Goal: Task Accomplishment & Management: Manage account settings

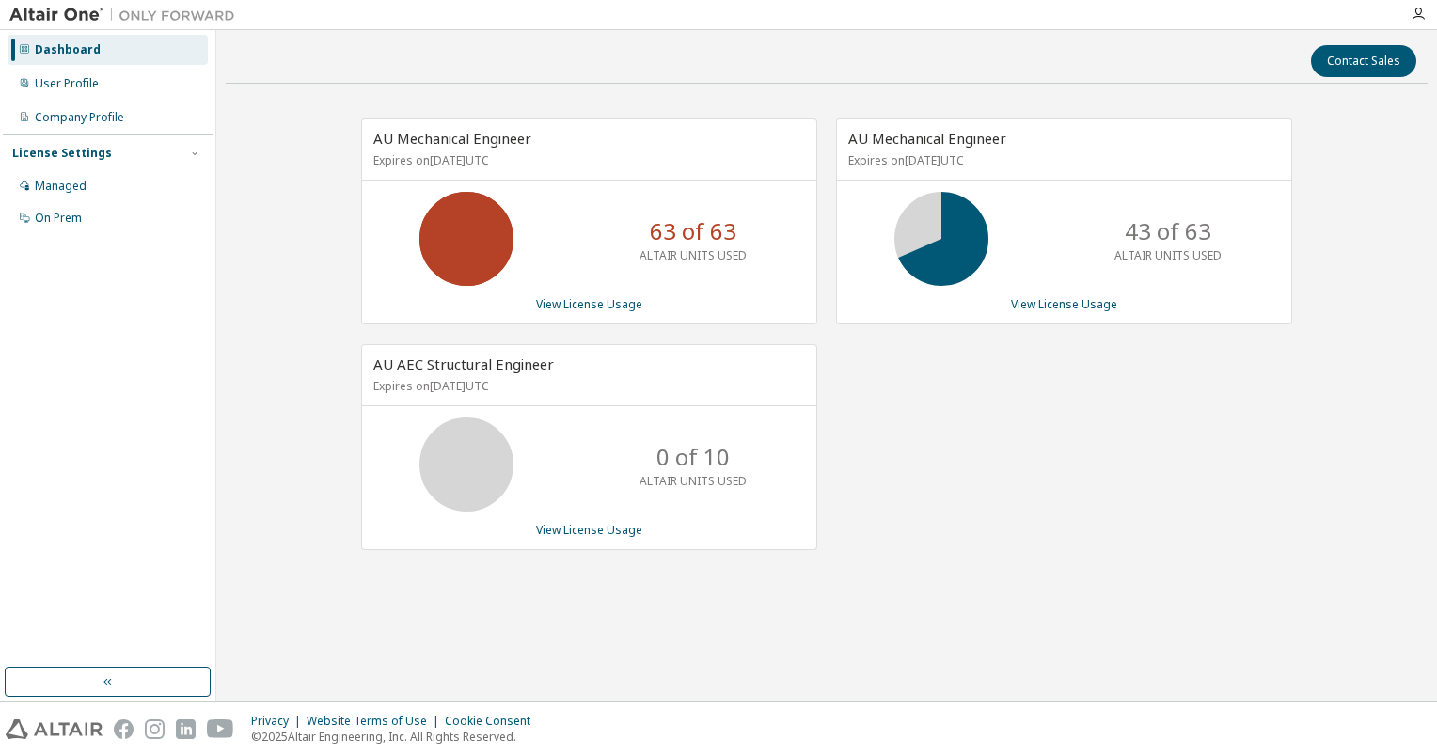
click at [1055, 241] on div "43 of 63 ALTAIR UNITS USED" at bounding box center [1064, 239] width 454 height 94
click at [71, 181] on div "Managed" at bounding box center [61, 186] width 52 height 15
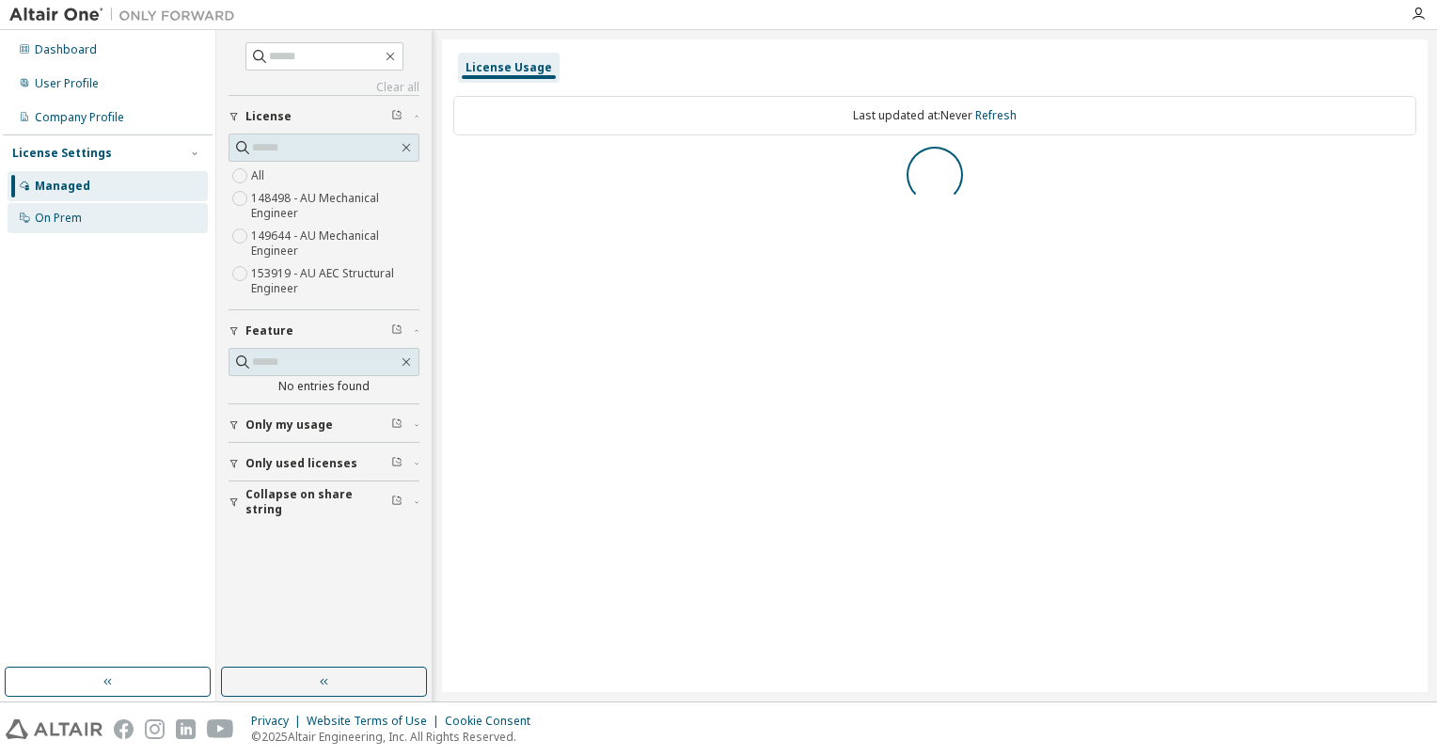
click at [60, 225] on div "On Prem" at bounding box center [58, 218] width 47 height 15
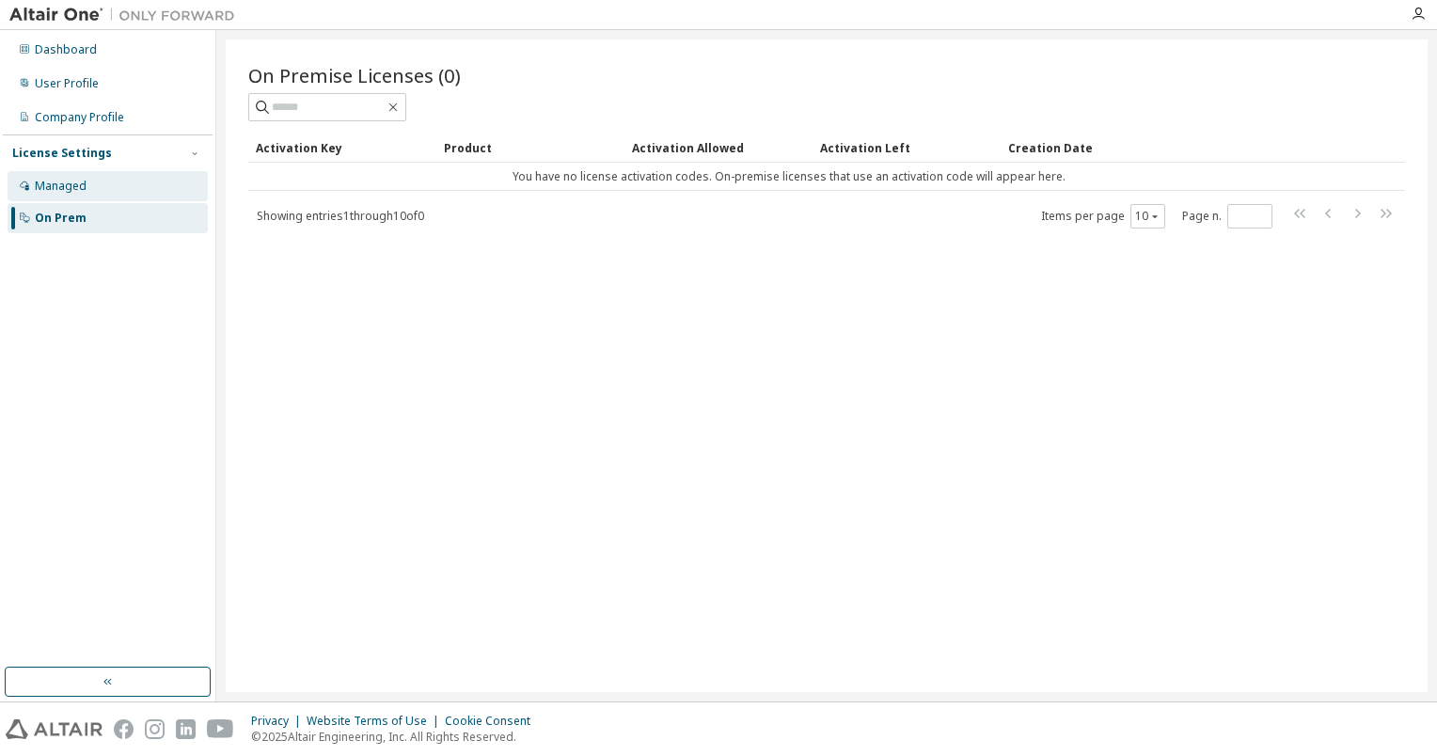
click at [75, 181] on div "Managed" at bounding box center [61, 186] width 52 height 15
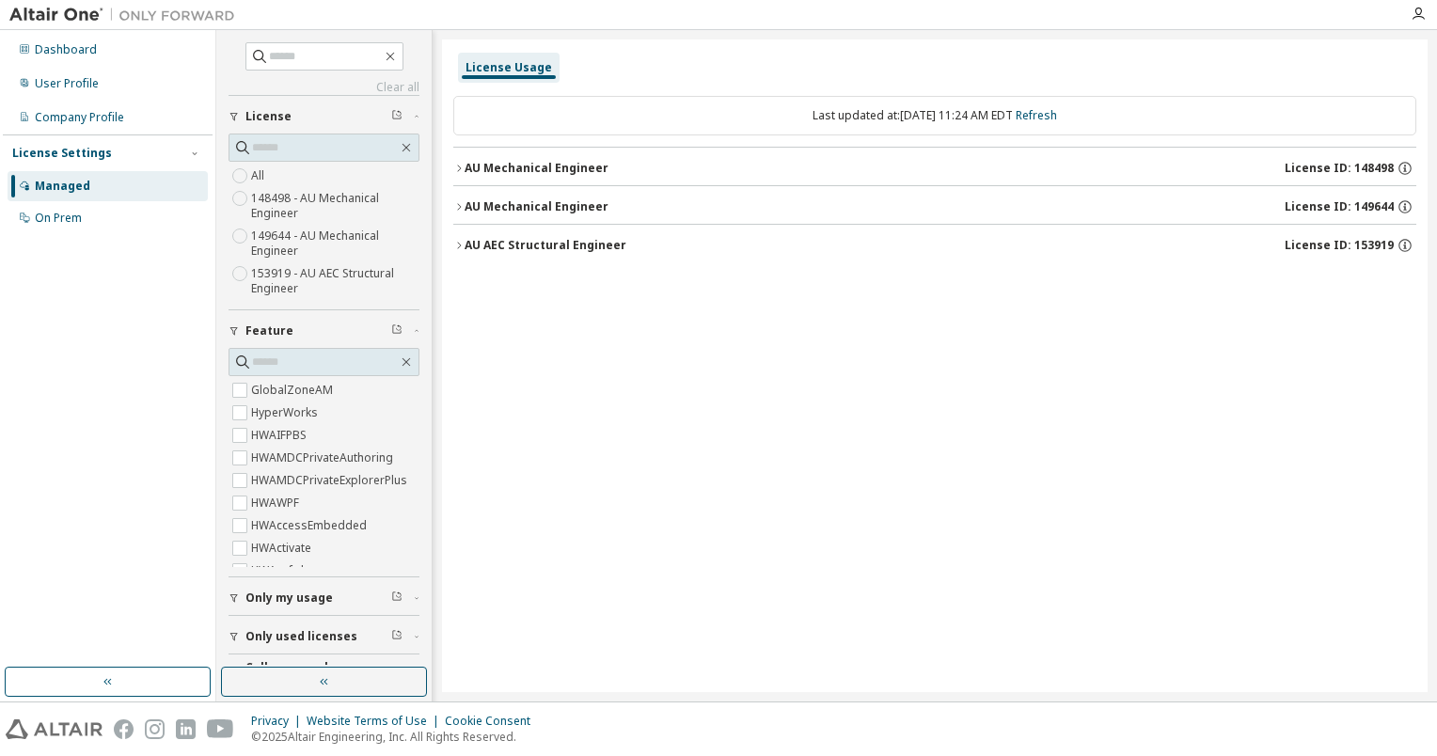
click at [54, 149] on div "License Settings" at bounding box center [62, 153] width 100 height 15
drag, startPoint x: 60, startPoint y: 56, endPoint x: 71, endPoint y: 53, distance: 11.9
click at [71, 53] on div "Dashboard" at bounding box center [66, 49] width 62 height 15
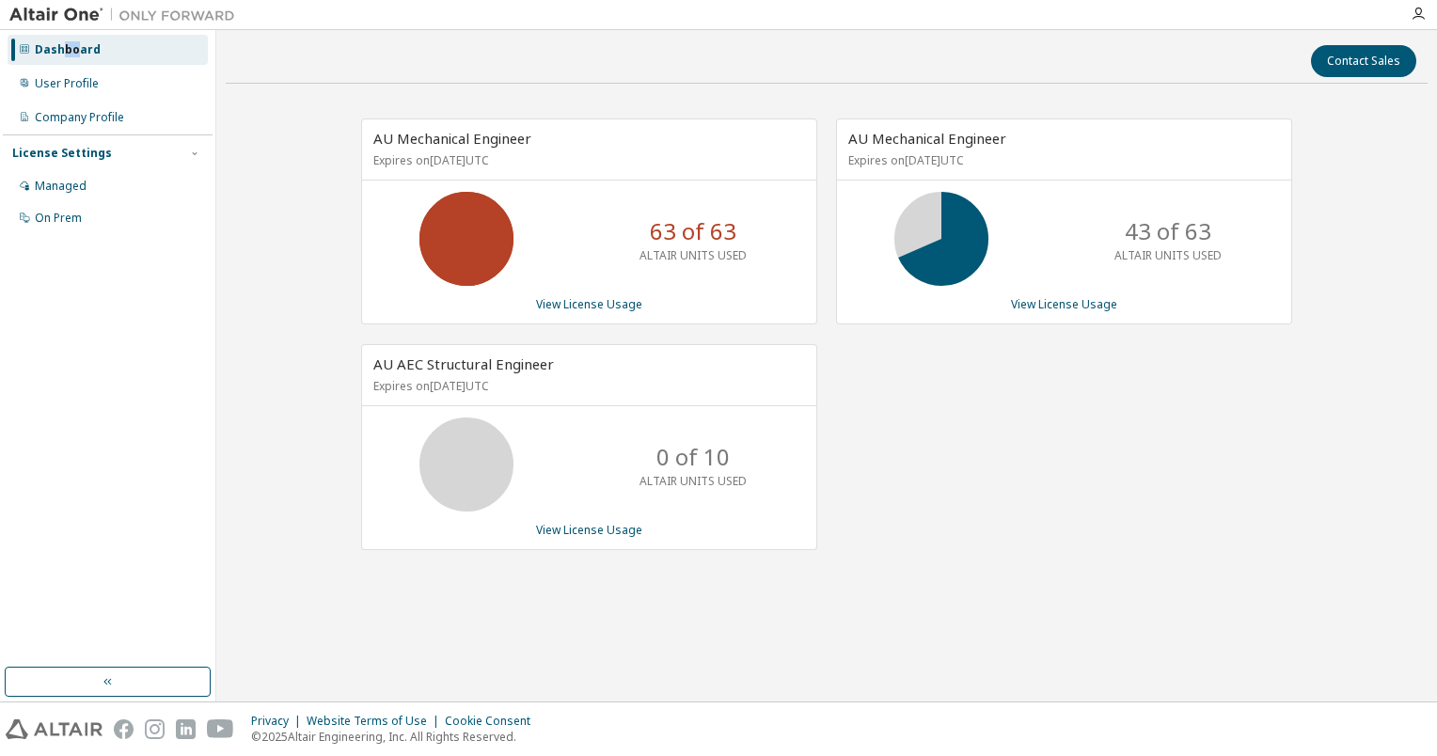
click at [71, 53] on div "Dashboard" at bounding box center [68, 49] width 66 height 15
click at [1080, 295] on div "AU Mechanical Engineer Expires on [DATE] UTC 43 of 63 ALTAIR UNITS USED View Li…" at bounding box center [1064, 221] width 456 height 206
click at [1071, 307] on link "View License Usage" at bounding box center [1064, 304] width 106 height 16
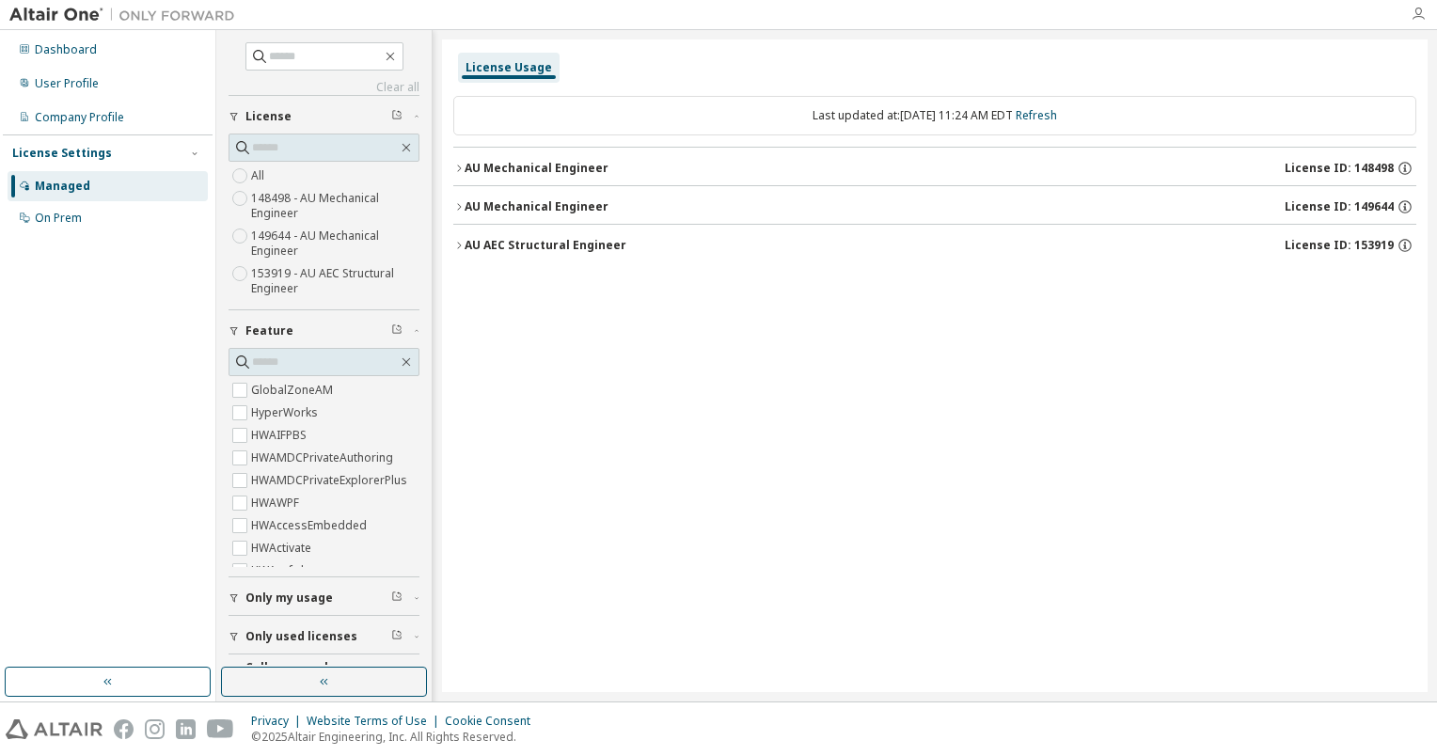
click at [1415, 22] on icon "button" at bounding box center [1418, 14] width 15 height 15
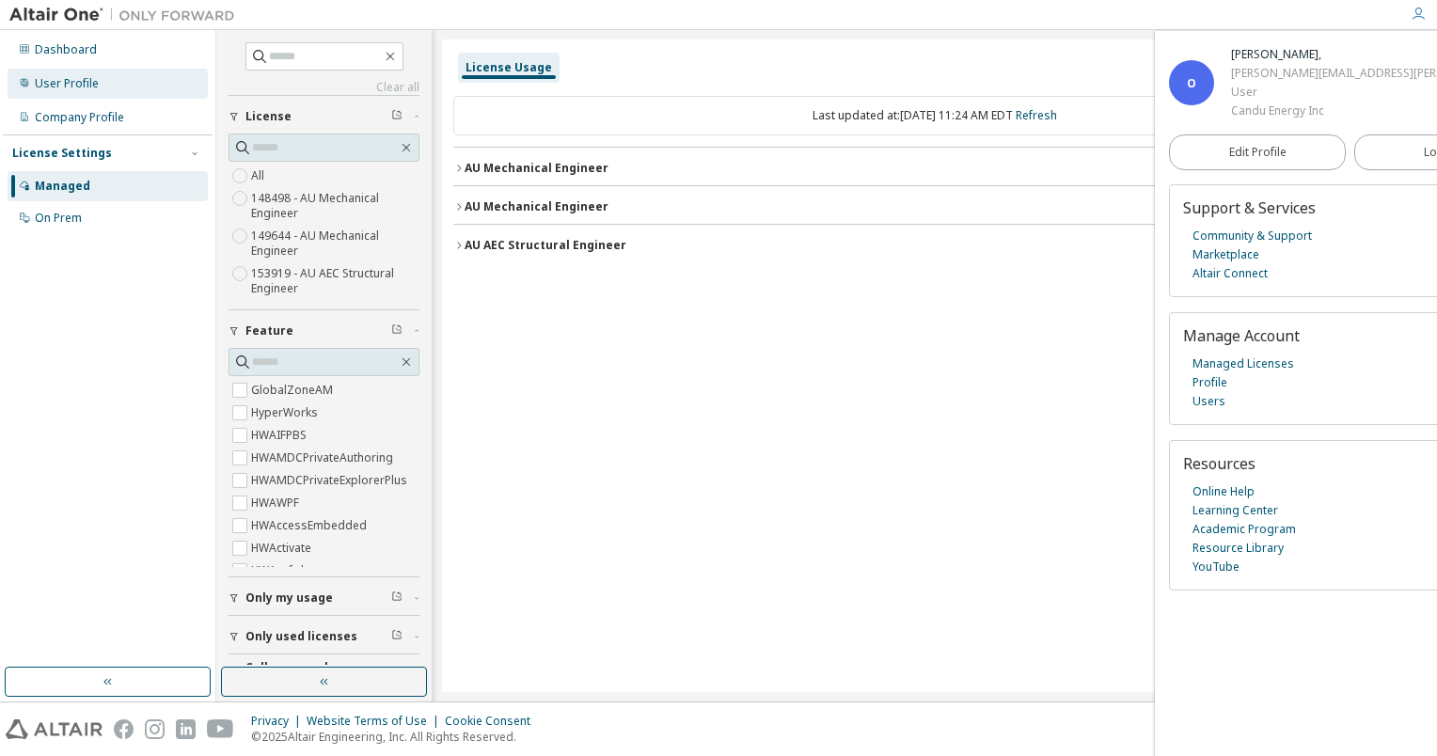
click at [120, 78] on div "User Profile" at bounding box center [108, 84] width 200 height 30
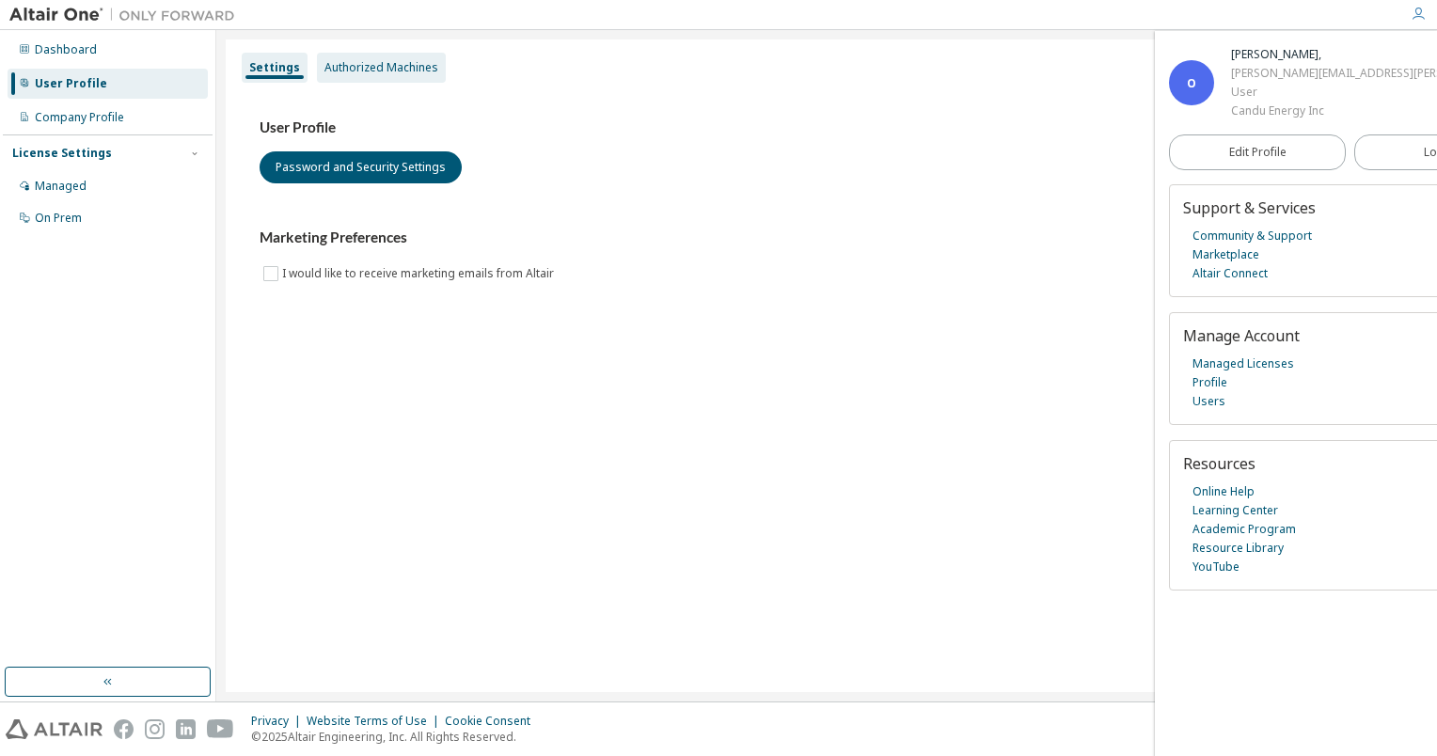
click at [341, 76] on div "Authorized Machines" at bounding box center [381, 68] width 129 height 30
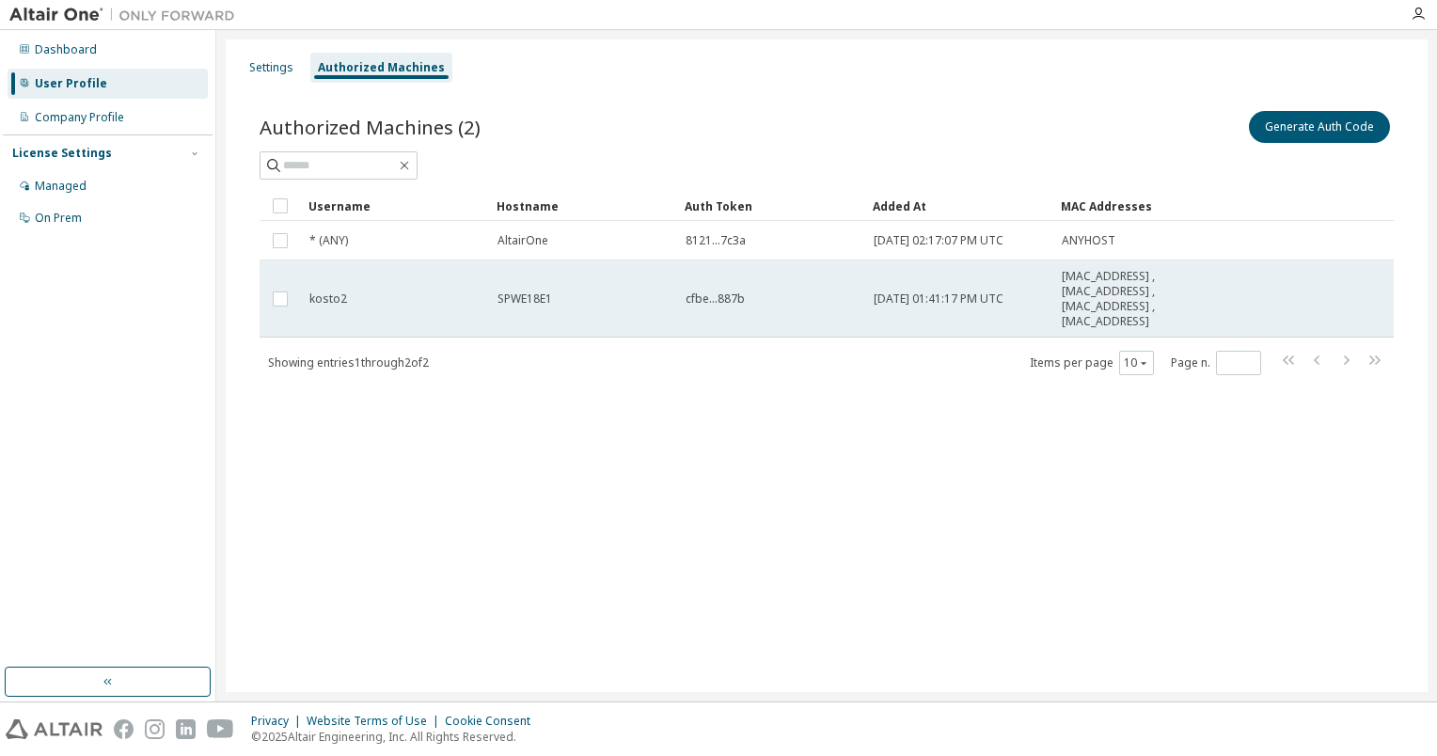
click at [859, 310] on td "cfbe...887b" at bounding box center [771, 298] width 188 height 77
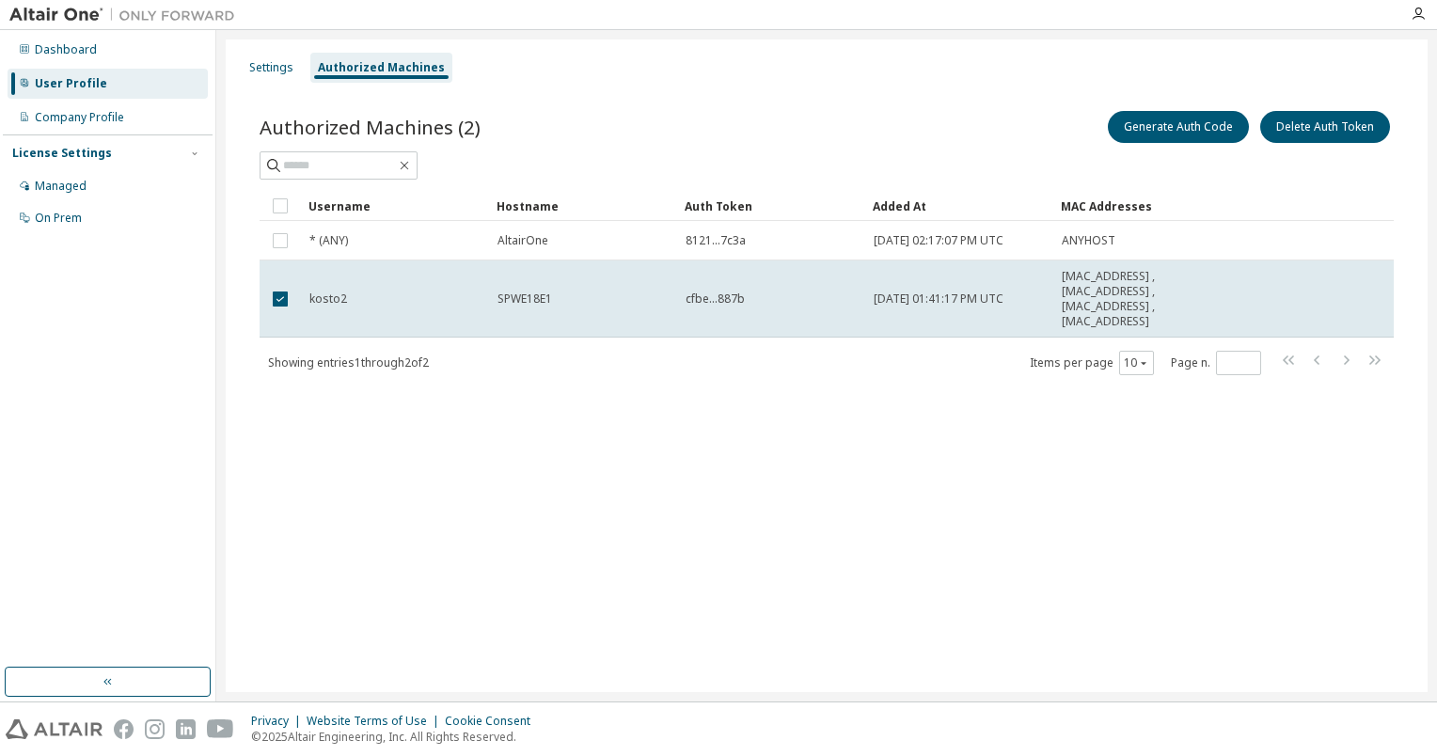
click at [859, 310] on td "cfbe...887b" at bounding box center [771, 298] width 188 height 77
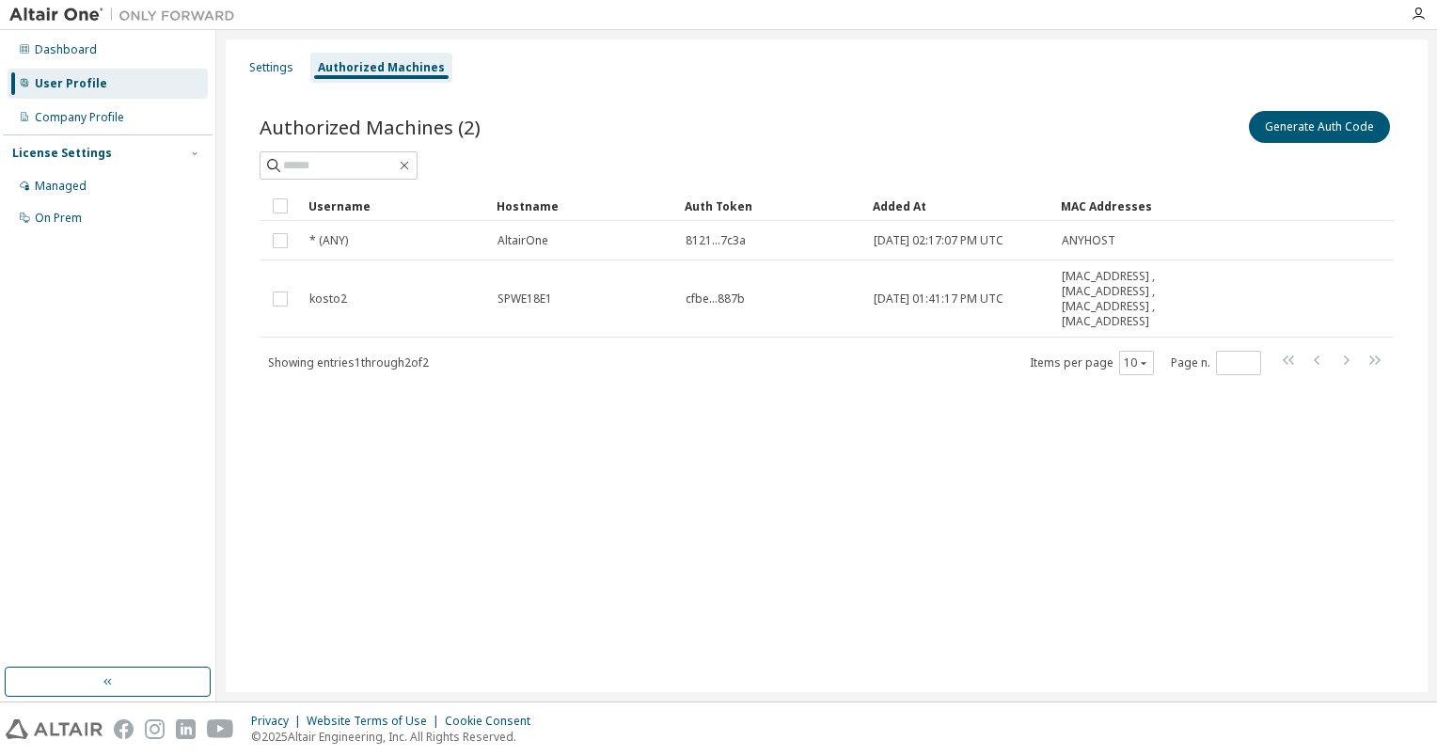
click at [859, 310] on td "cfbe...887b" at bounding box center [771, 298] width 188 height 77
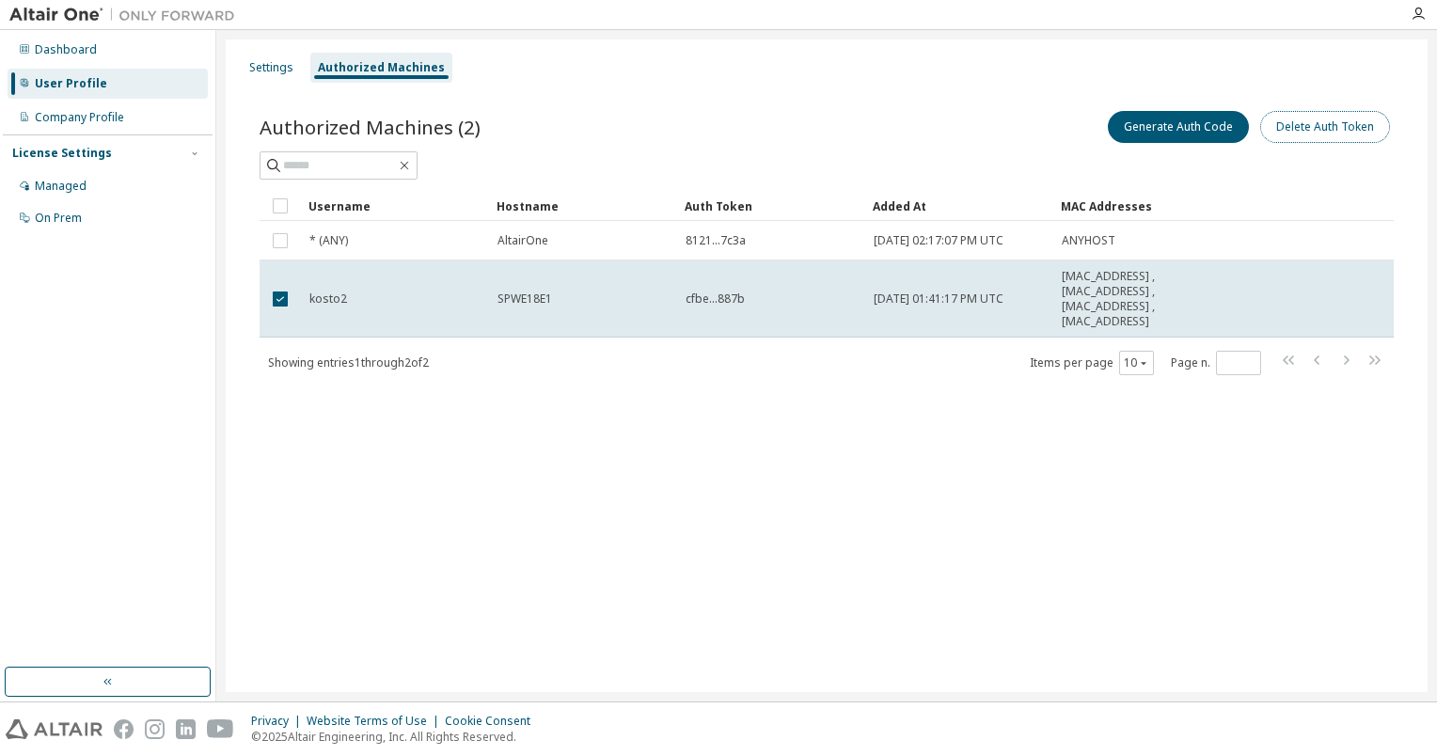
click at [1332, 131] on button "Delete Auth Token" at bounding box center [1325, 127] width 130 height 32
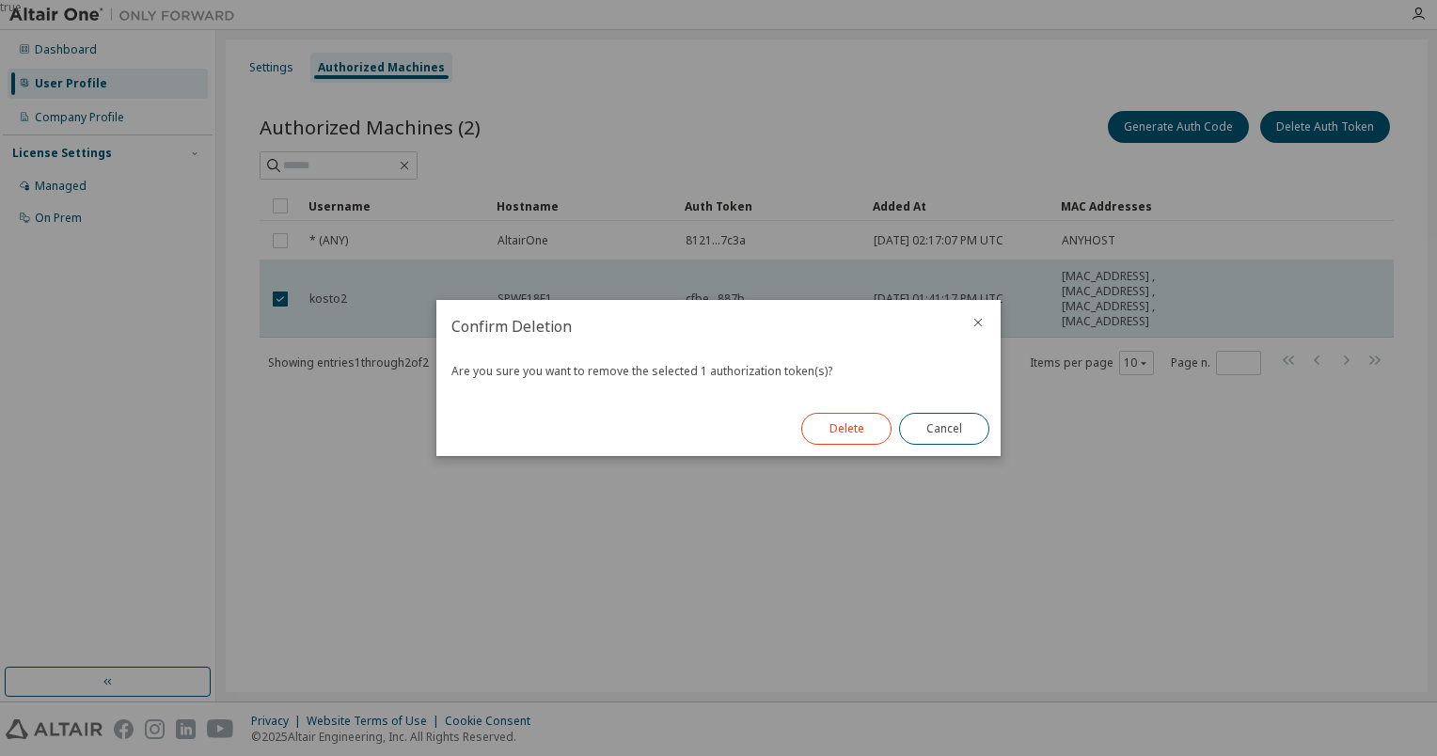
click at [830, 427] on button "Delete" at bounding box center [846, 429] width 90 height 32
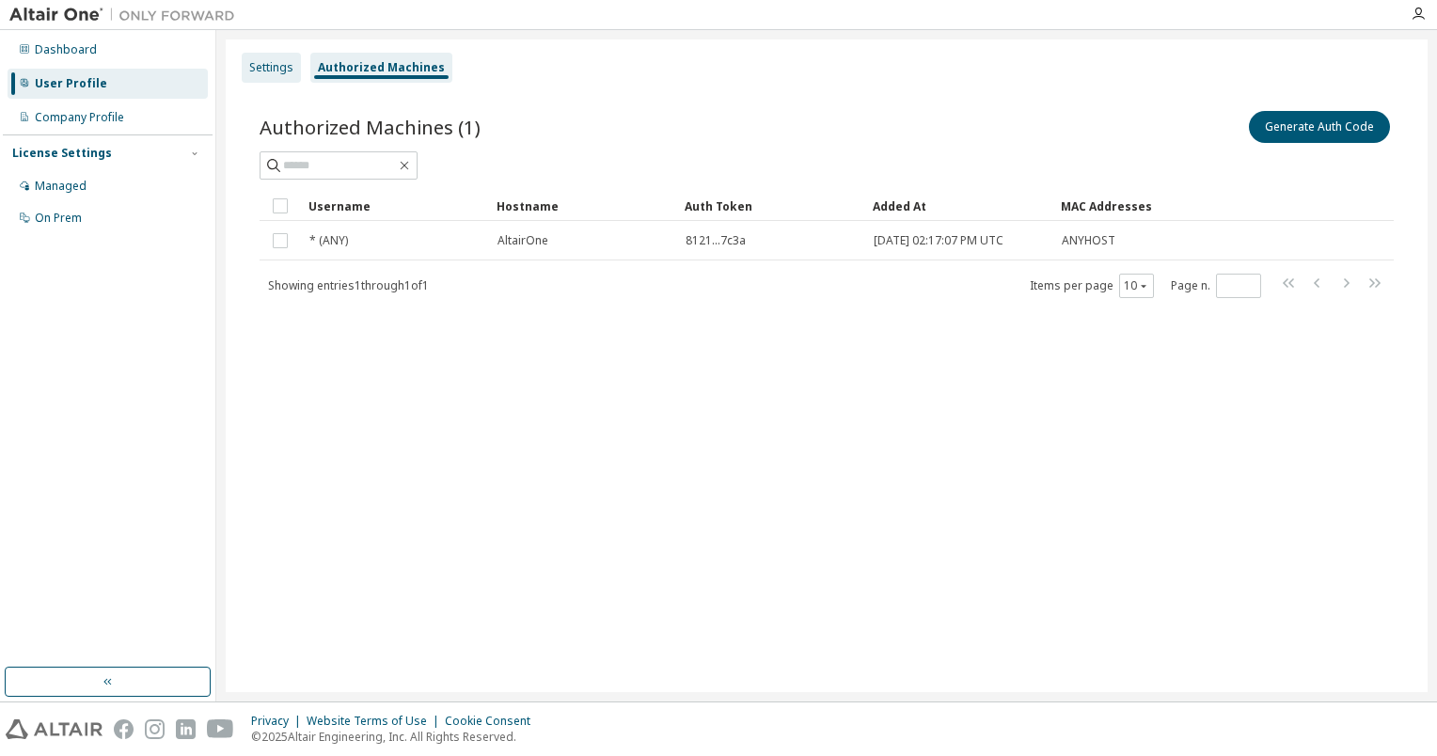
click at [277, 75] on div "Settings" at bounding box center [271, 68] width 59 height 30
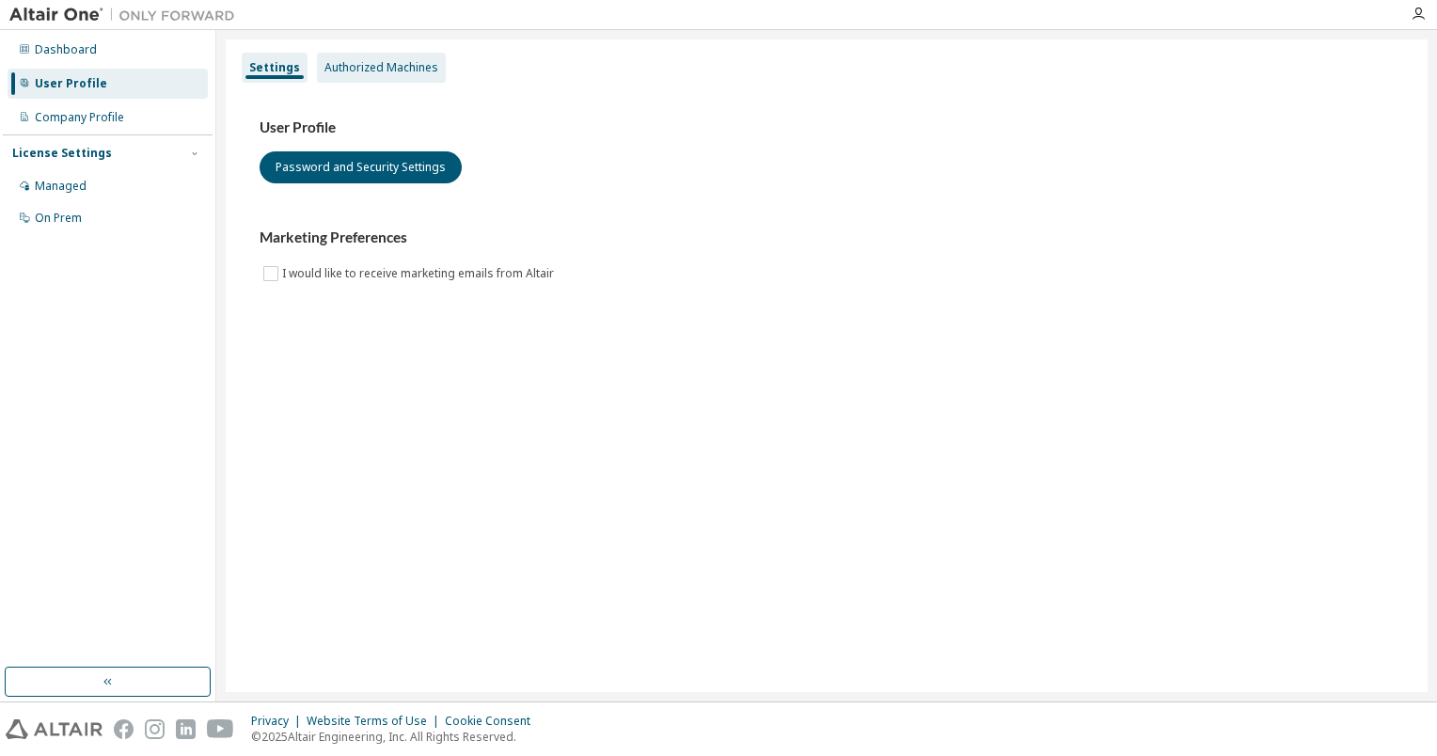
click at [341, 65] on div "Authorized Machines" at bounding box center [381, 67] width 114 height 15
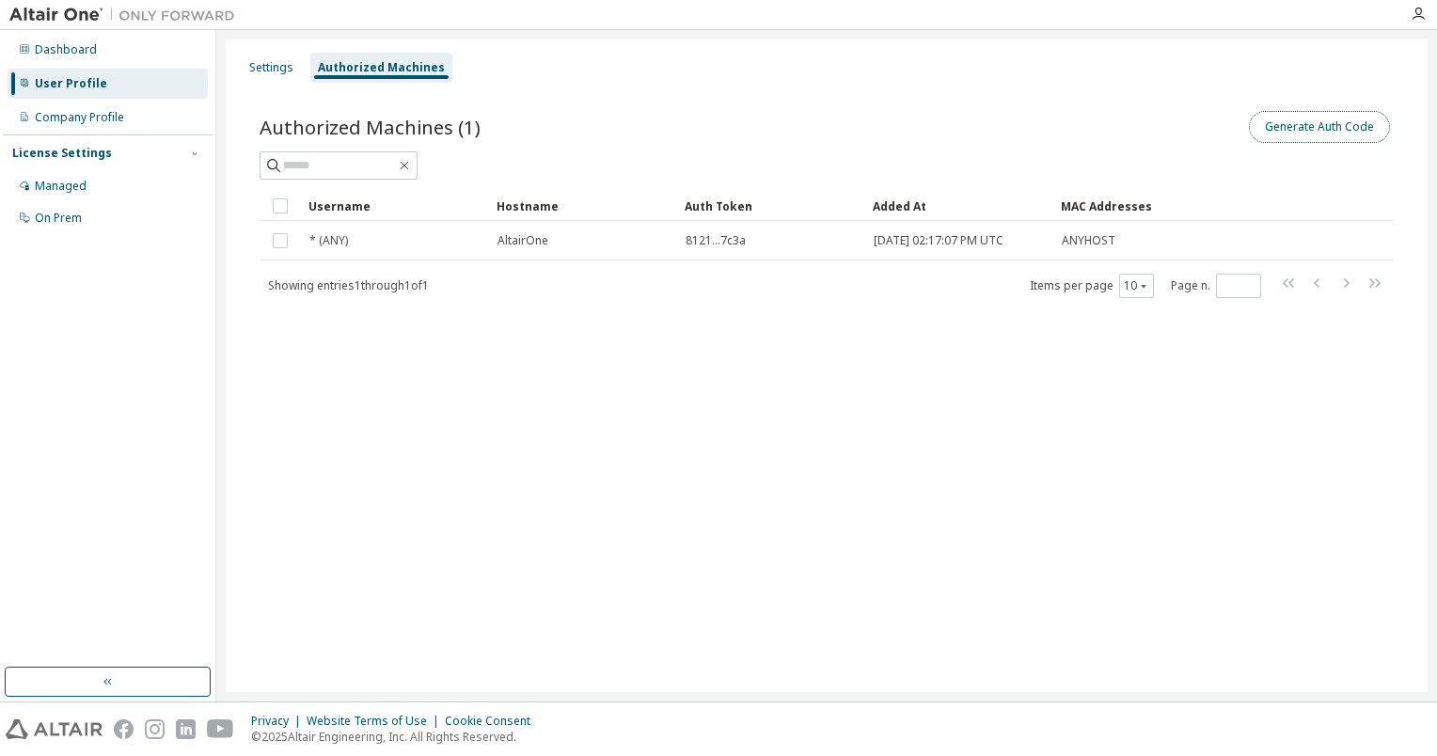
click at [1310, 135] on button "Generate Auth Code" at bounding box center [1319, 127] width 141 height 32
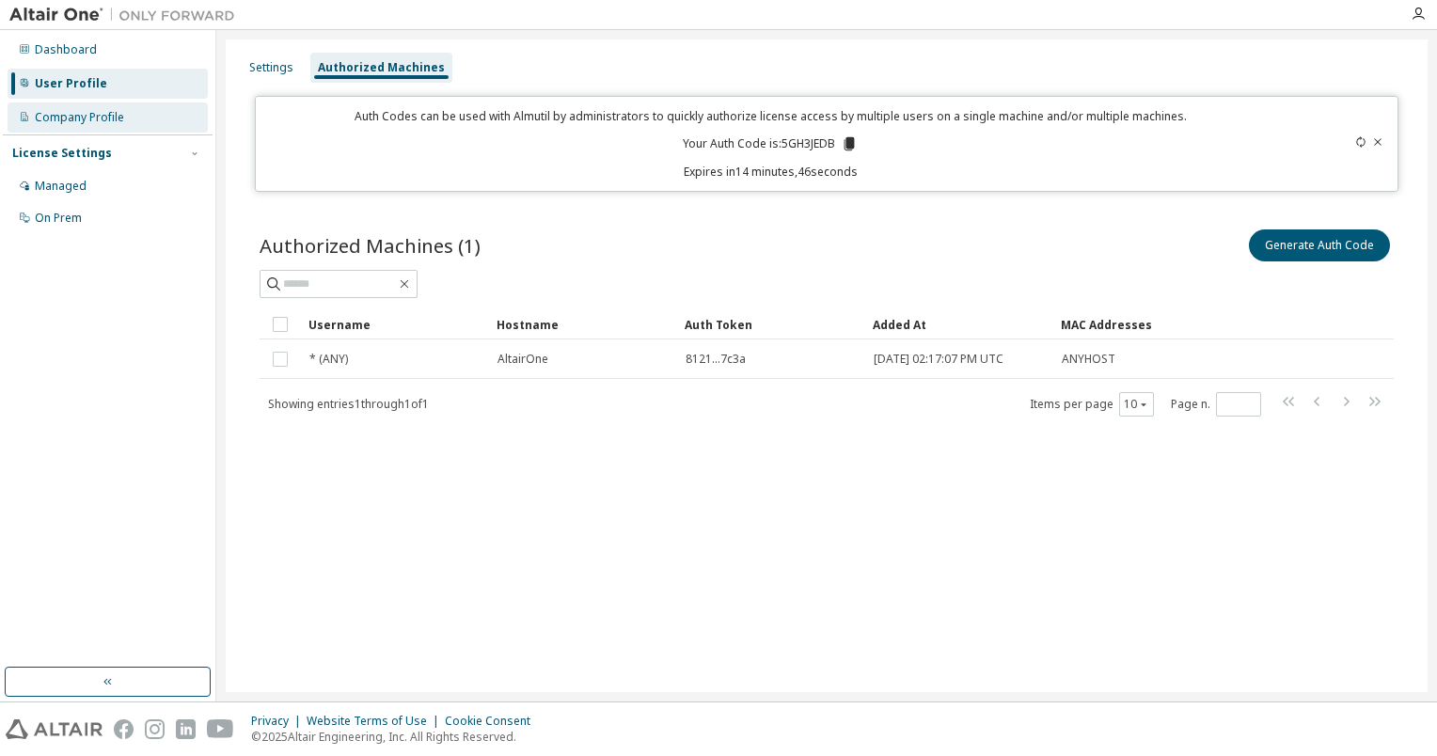
click at [103, 108] on div "Company Profile" at bounding box center [108, 117] width 200 height 30
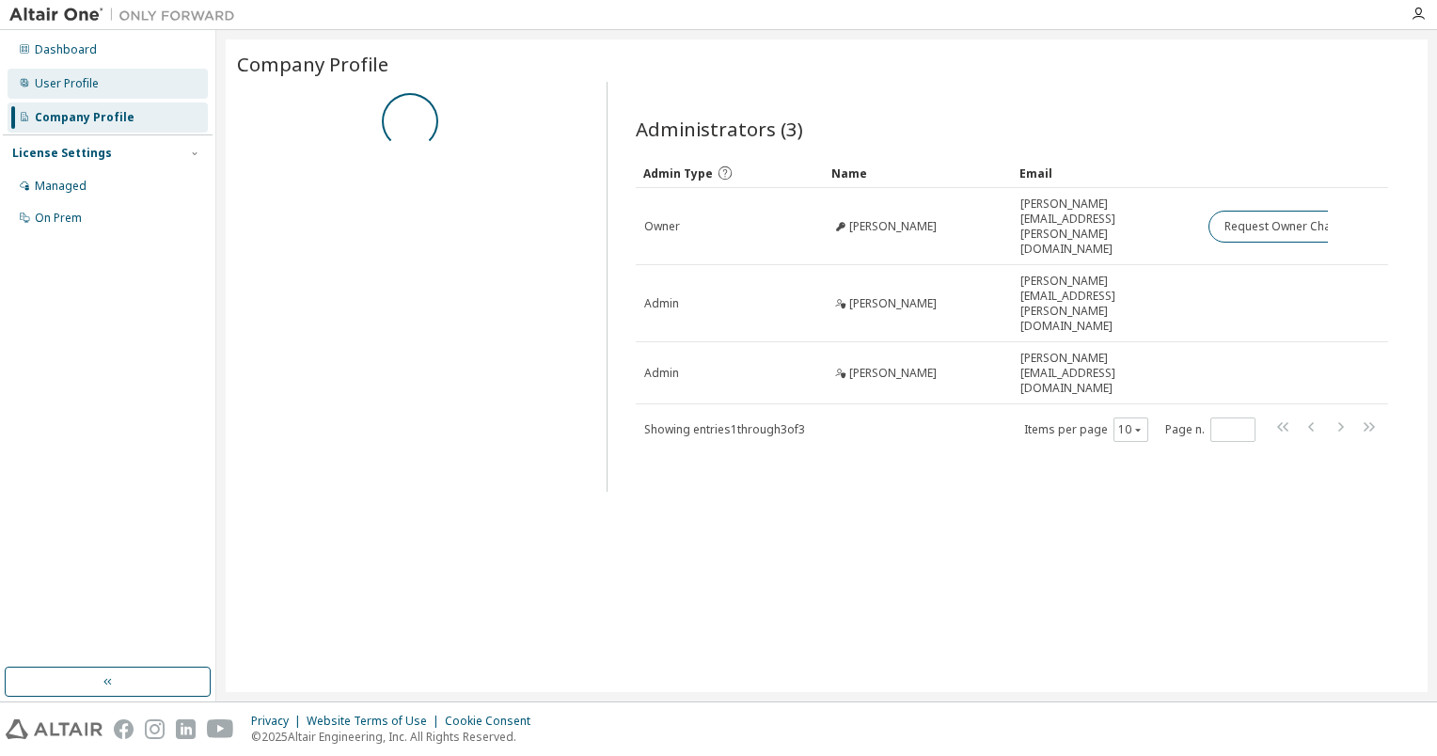
click at [80, 83] on div "User Profile" at bounding box center [67, 83] width 64 height 15
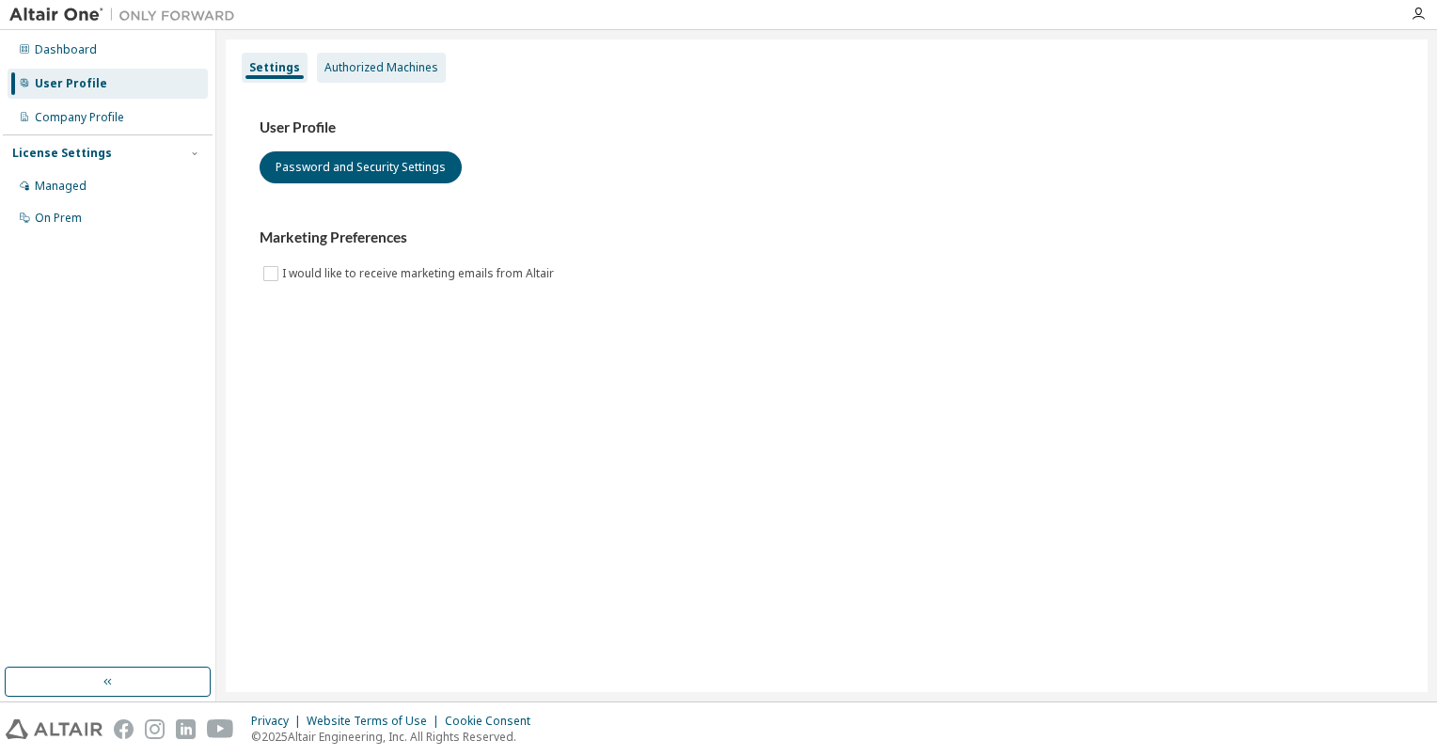
click at [383, 56] on div "Authorized Machines" at bounding box center [381, 68] width 129 height 30
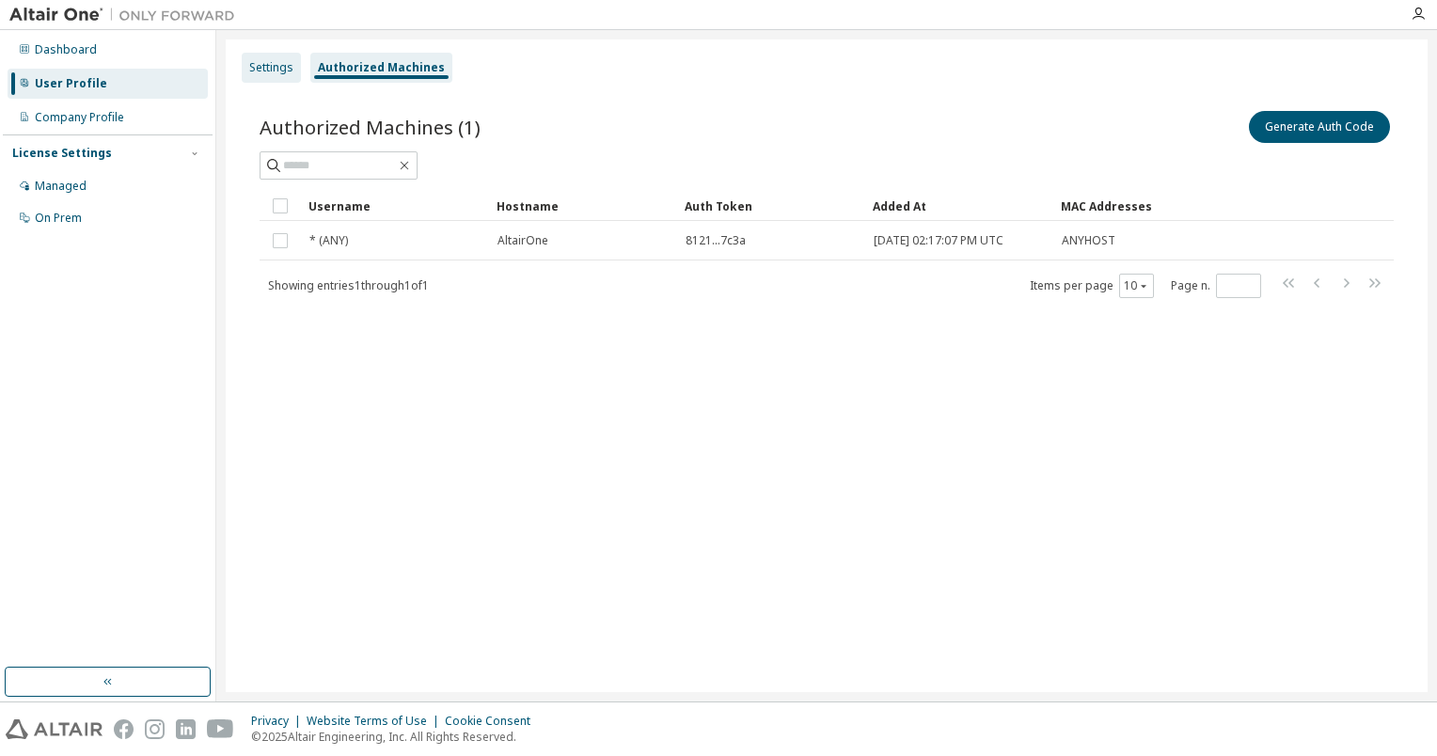
click at [289, 68] on div "Settings" at bounding box center [271, 67] width 44 height 15
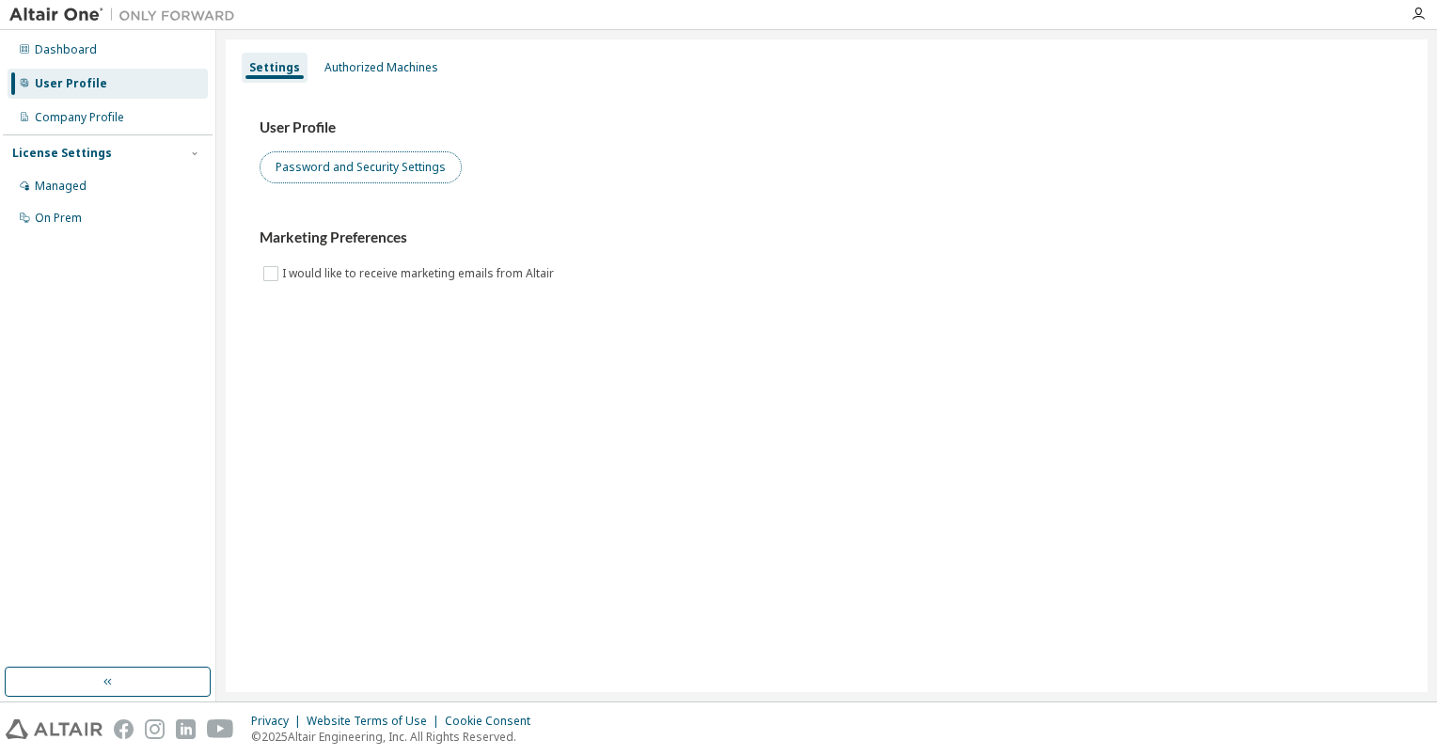
click at [336, 166] on button "Password and Security Settings" at bounding box center [361, 167] width 202 height 32
click at [102, 126] on div "Company Profile" at bounding box center [108, 117] width 200 height 30
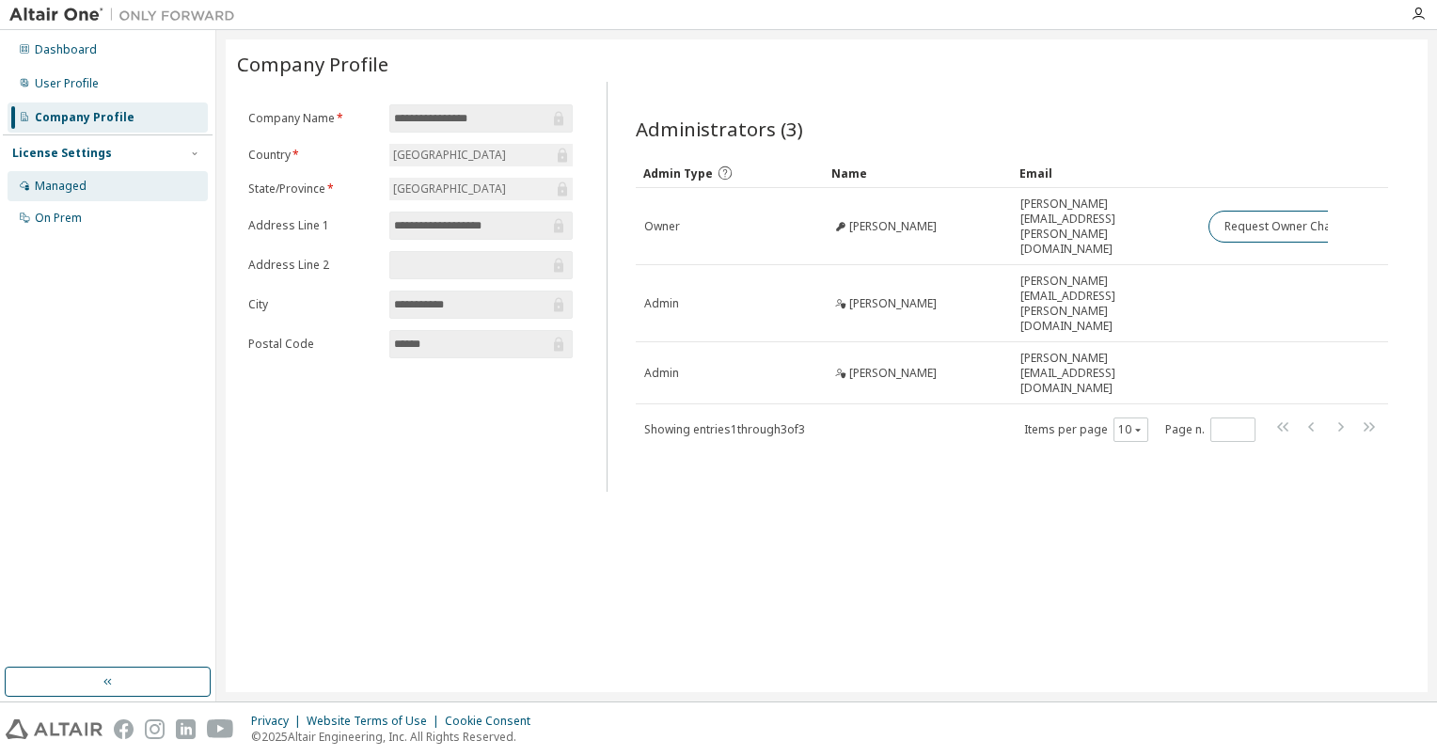
click at [71, 185] on div "Managed" at bounding box center [61, 186] width 52 height 15
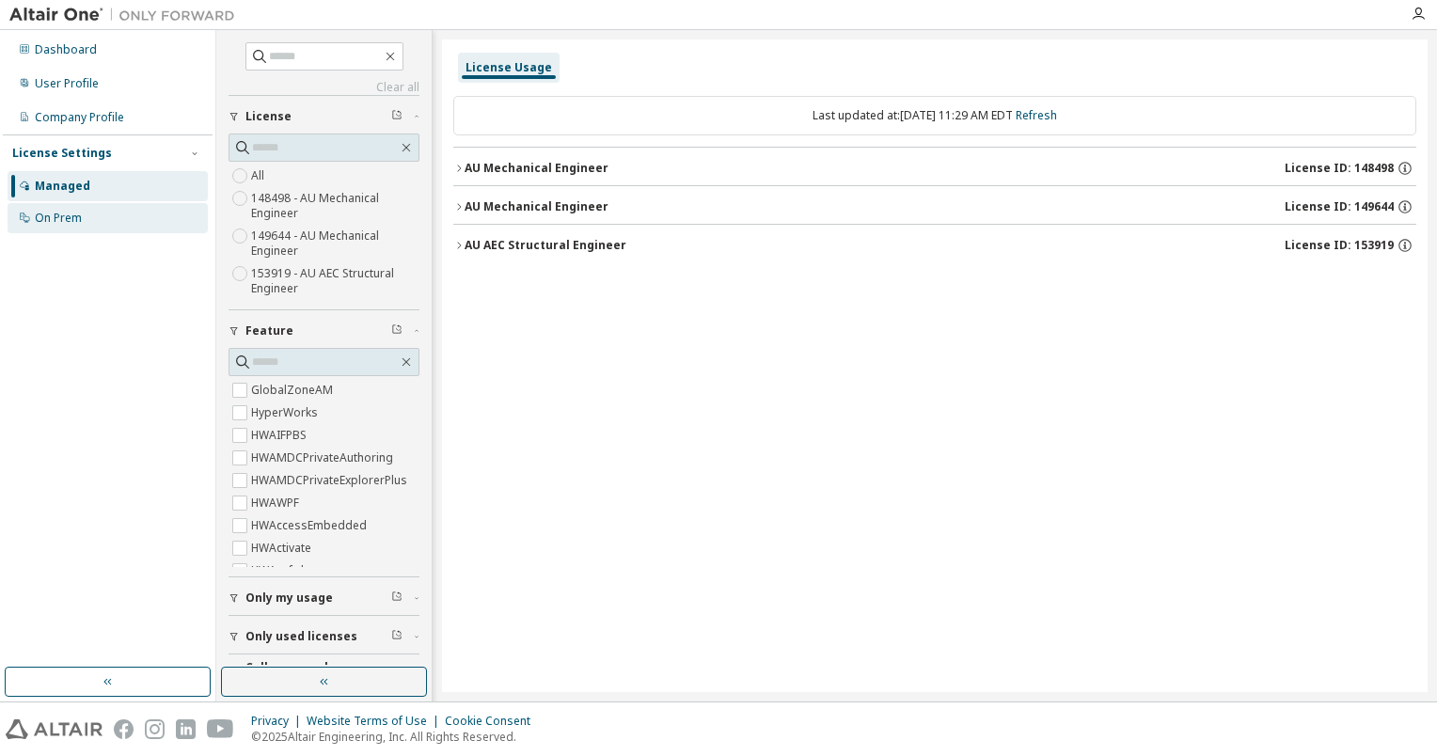
click at [65, 216] on div "On Prem" at bounding box center [58, 218] width 47 height 15
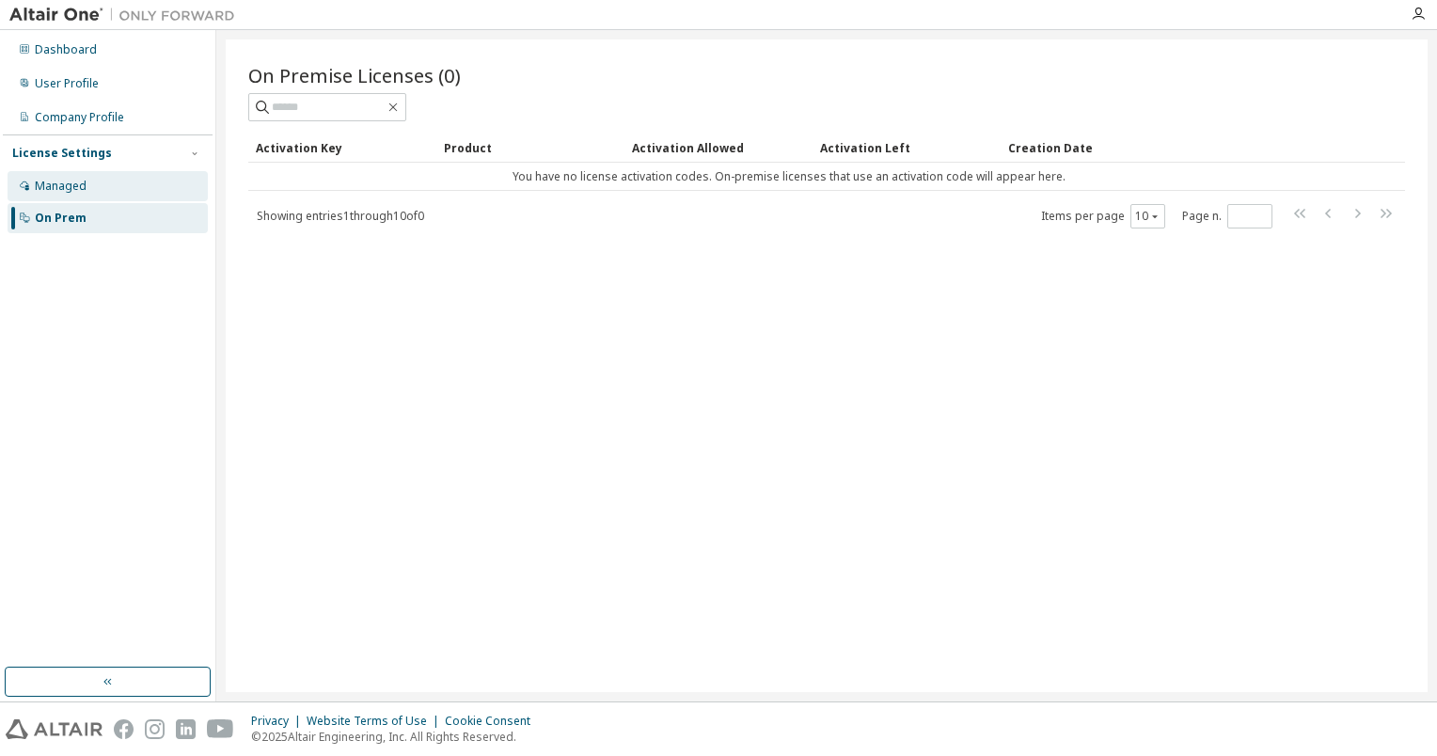
click at [70, 194] on div "Managed" at bounding box center [108, 186] width 200 height 30
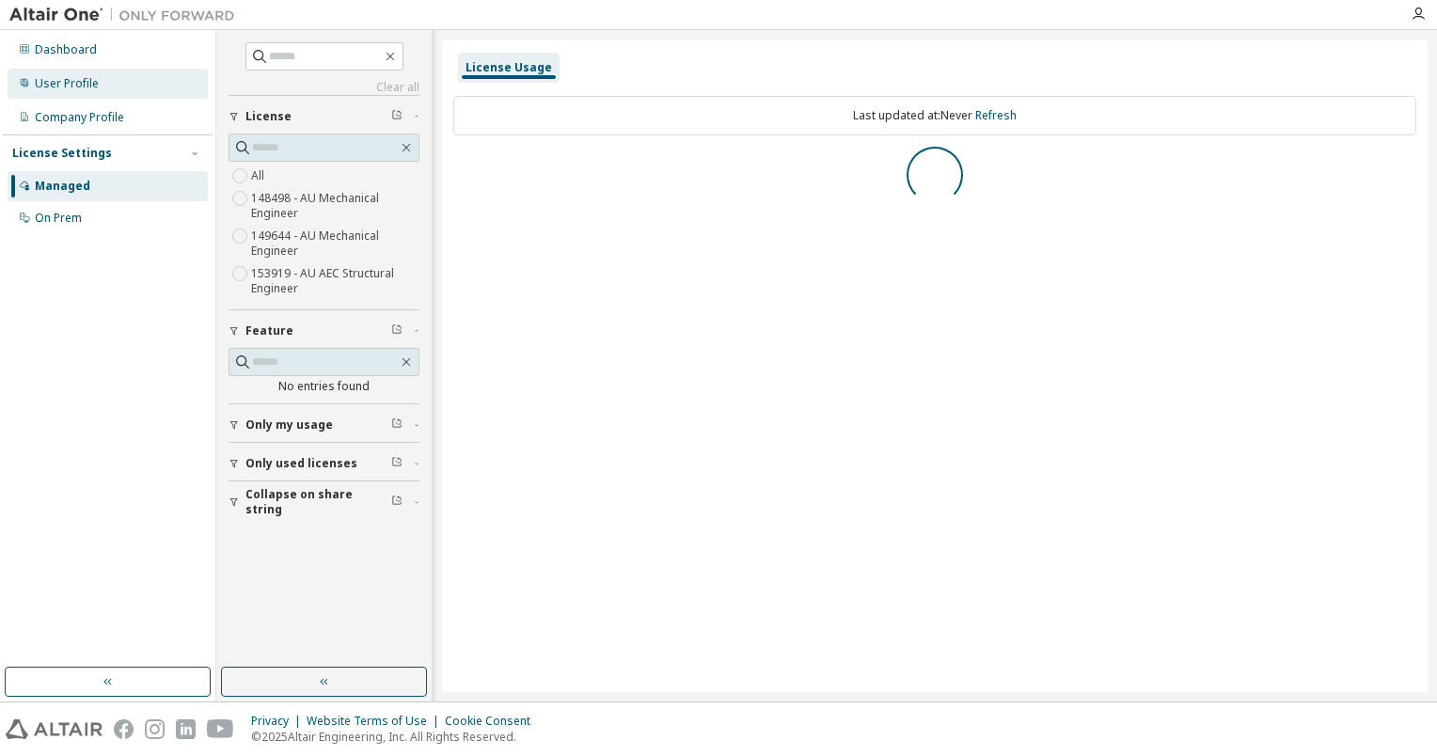
click at [78, 82] on div "User Profile" at bounding box center [67, 83] width 64 height 15
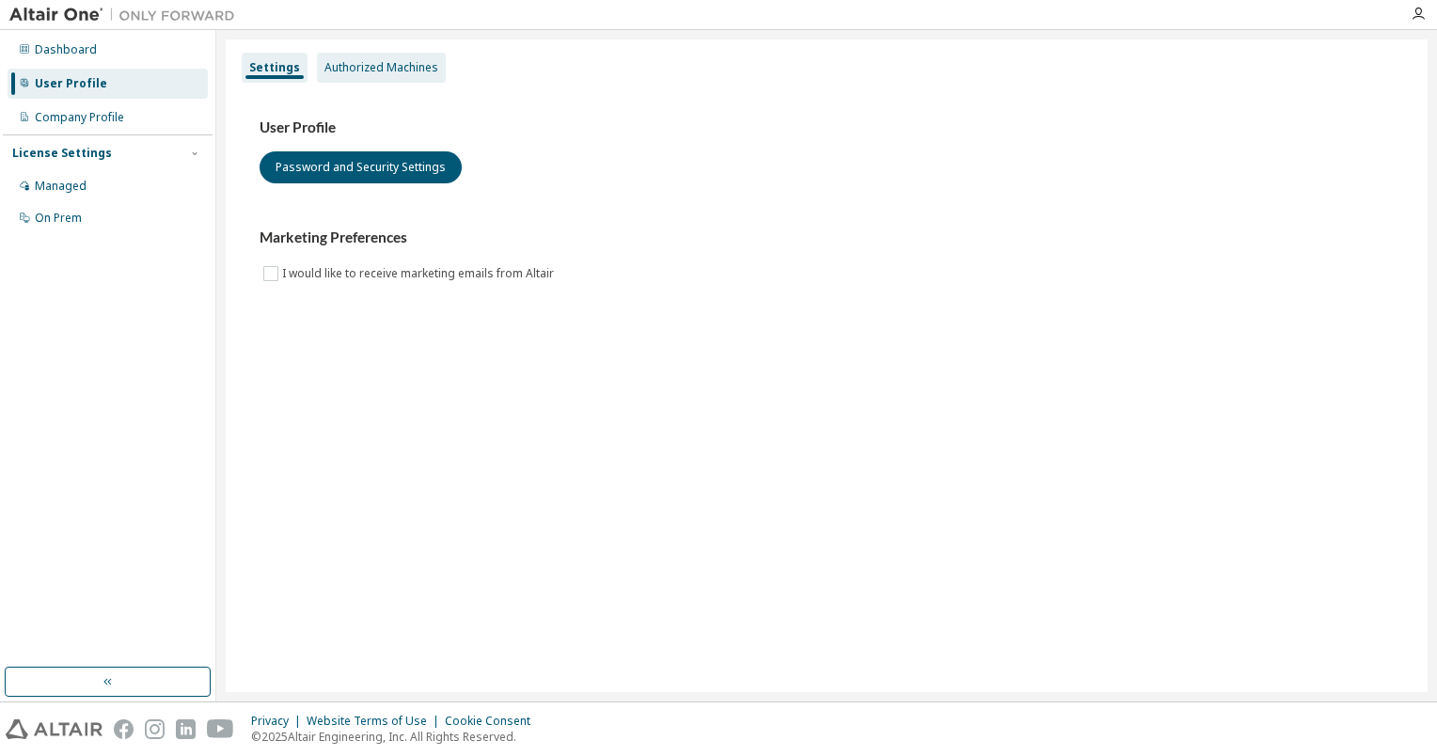
click at [344, 70] on div "Authorized Machines" at bounding box center [381, 67] width 114 height 15
